Goal: Navigation & Orientation: Find specific page/section

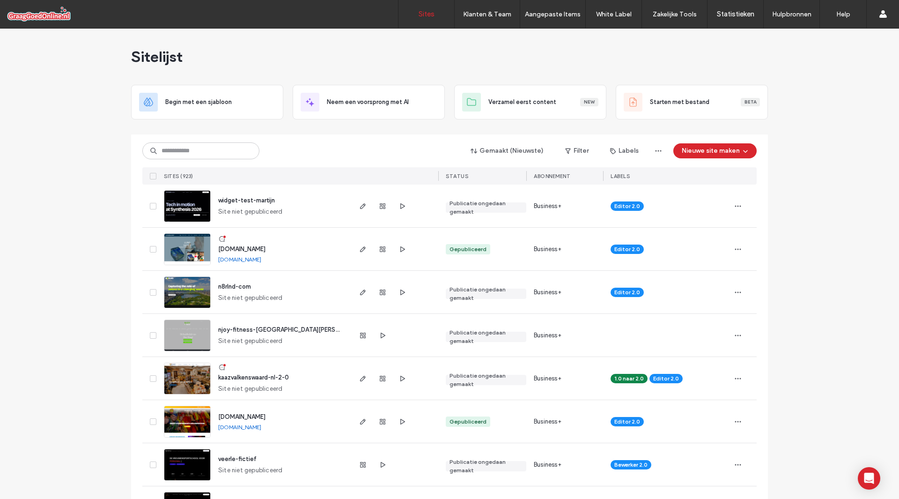
click at [244, 327] on span "njoy-fitness-[GEOGRAPHIC_DATA][PERSON_NAME]" at bounding box center [292, 329] width 148 height 7
click at [281, 337] on div "njoy-fitness-den-[PERSON_NAME] Site niet gepubliceerd" at bounding box center [280, 335] width 139 height 43
click at [359, 334] on icon "button" at bounding box center [362, 335] width 7 height 7
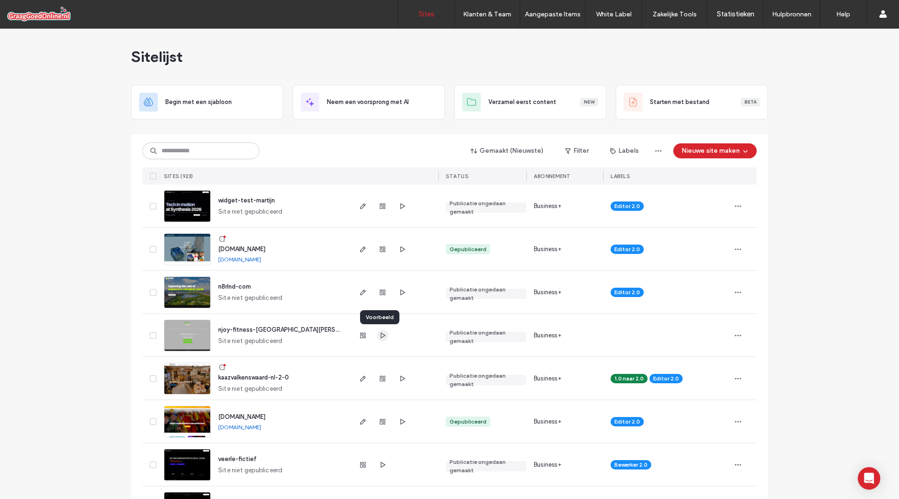
click at [381, 333] on use "button" at bounding box center [383, 335] width 5 height 6
click at [359, 208] on icon "button" at bounding box center [362, 205] width 7 height 7
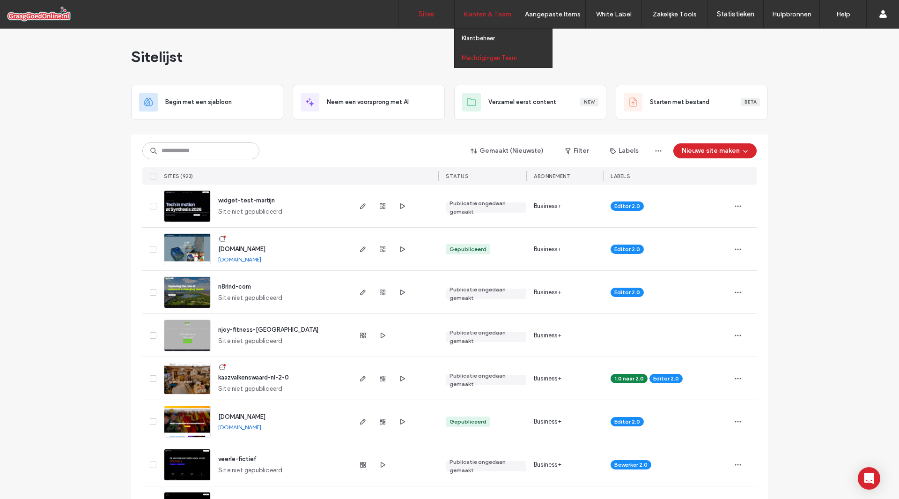
click at [482, 66] on link "Machtigingen Team" at bounding box center [507, 57] width 90 height 19
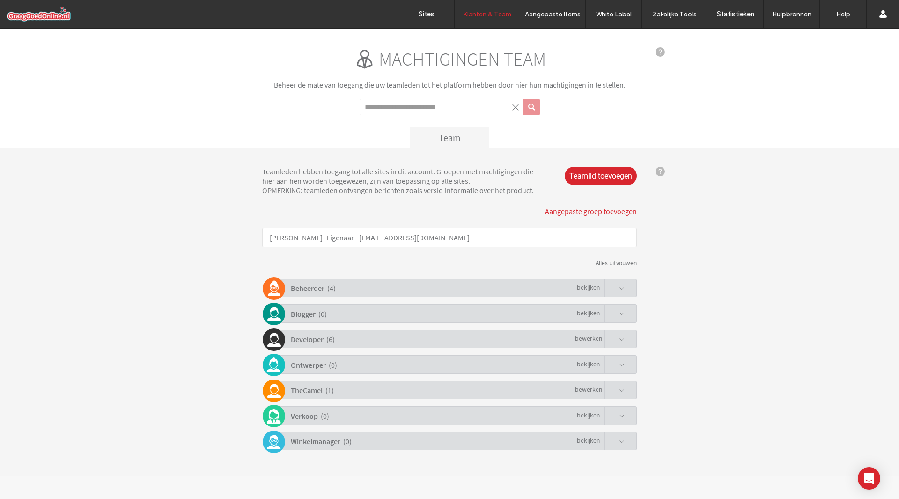
click at [623, 289] on span at bounding box center [622, 289] width 6 height 6
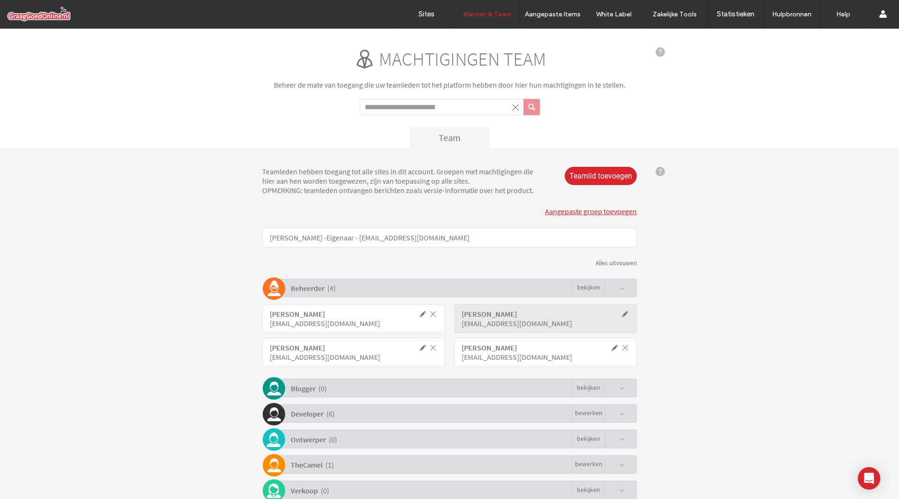
scroll to position [71, 0]
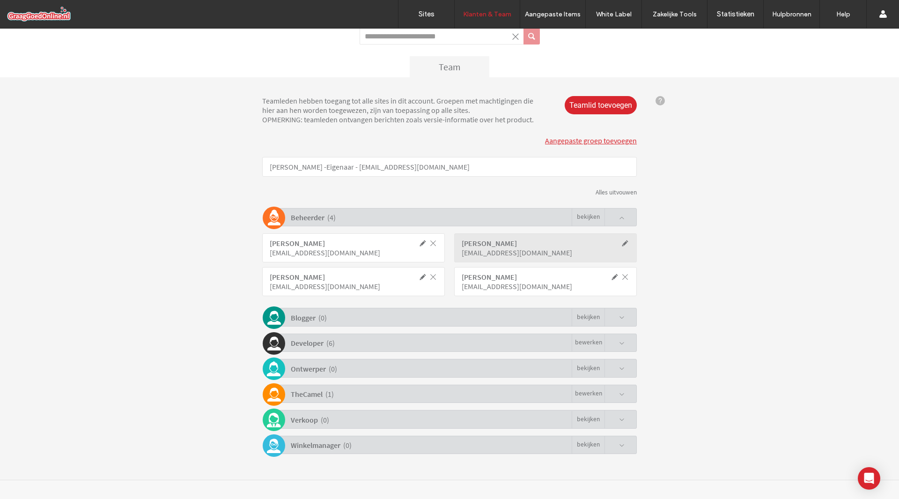
click at [623, 400] on div "TheCamel ( 1 ) Bewerken" at bounding box center [452, 394] width 370 height 18
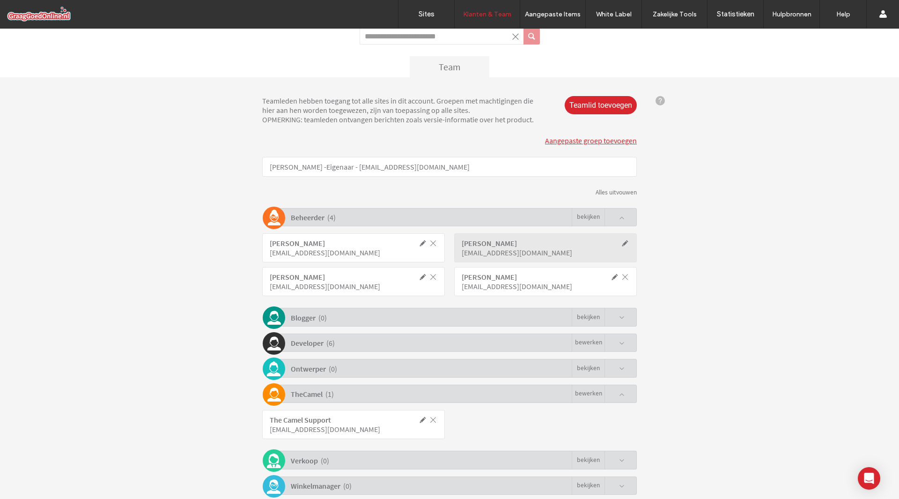
scroll to position [111, 0]
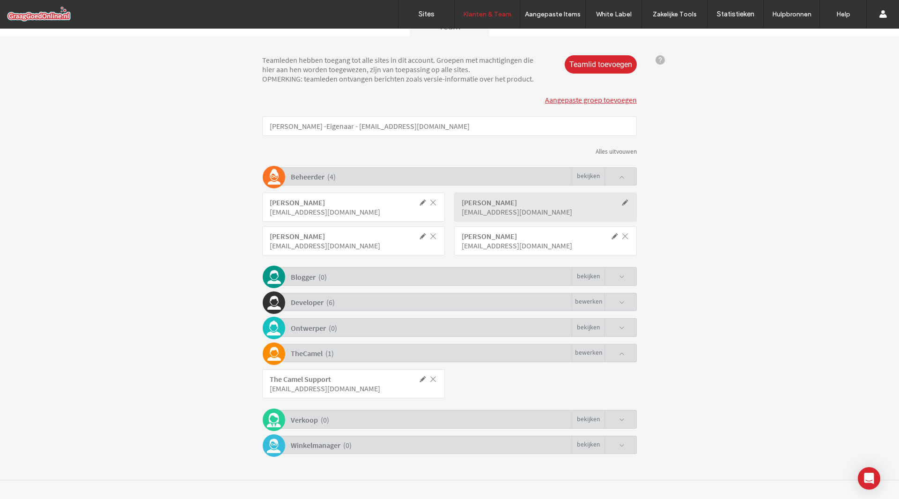
click at [622, 308] on div "Developer ( 6 ) Bewerken" at bounding box center [452, 302] width 370 height 18
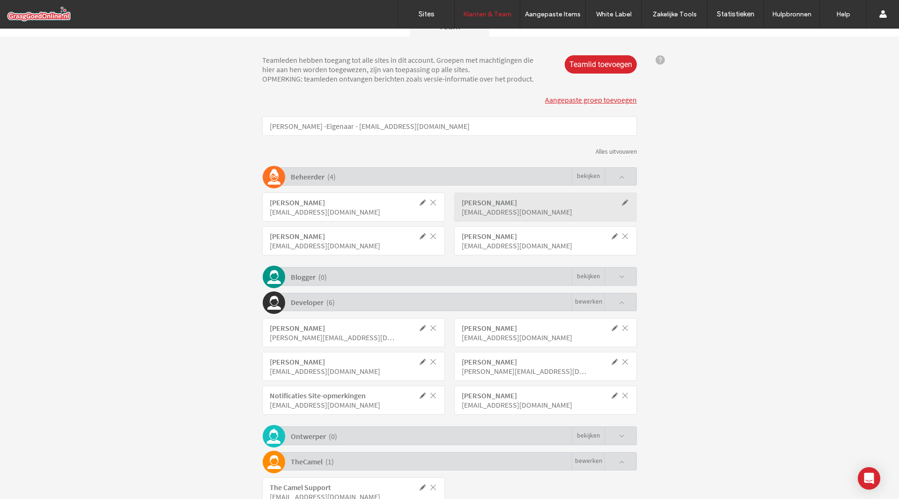
scroll to position [0, 0]
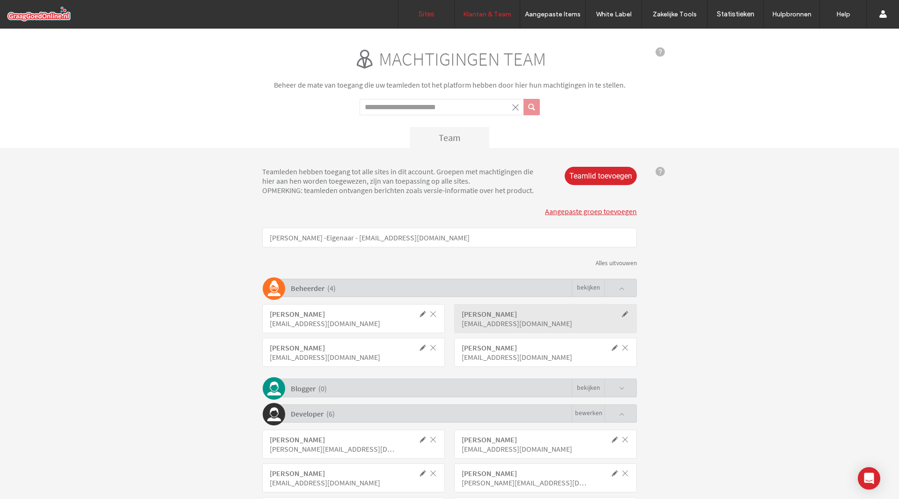
click at [435, 10] on link "Sites" at bounding box center [427, 14] width 56 height 28
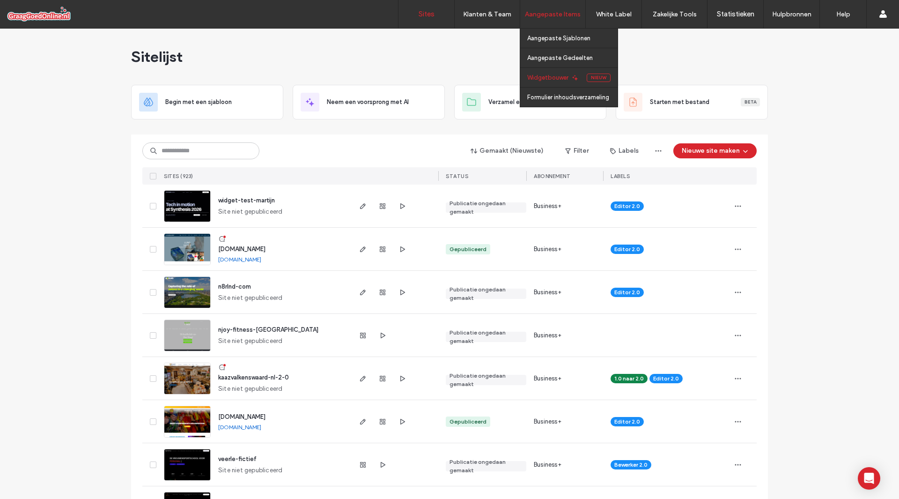
click at [548, 84] on link "Widgetbouwer" at bounding box center [556, 77] width 59 height 19
